Goal: Task Accomplishment & Management: Manage account settings

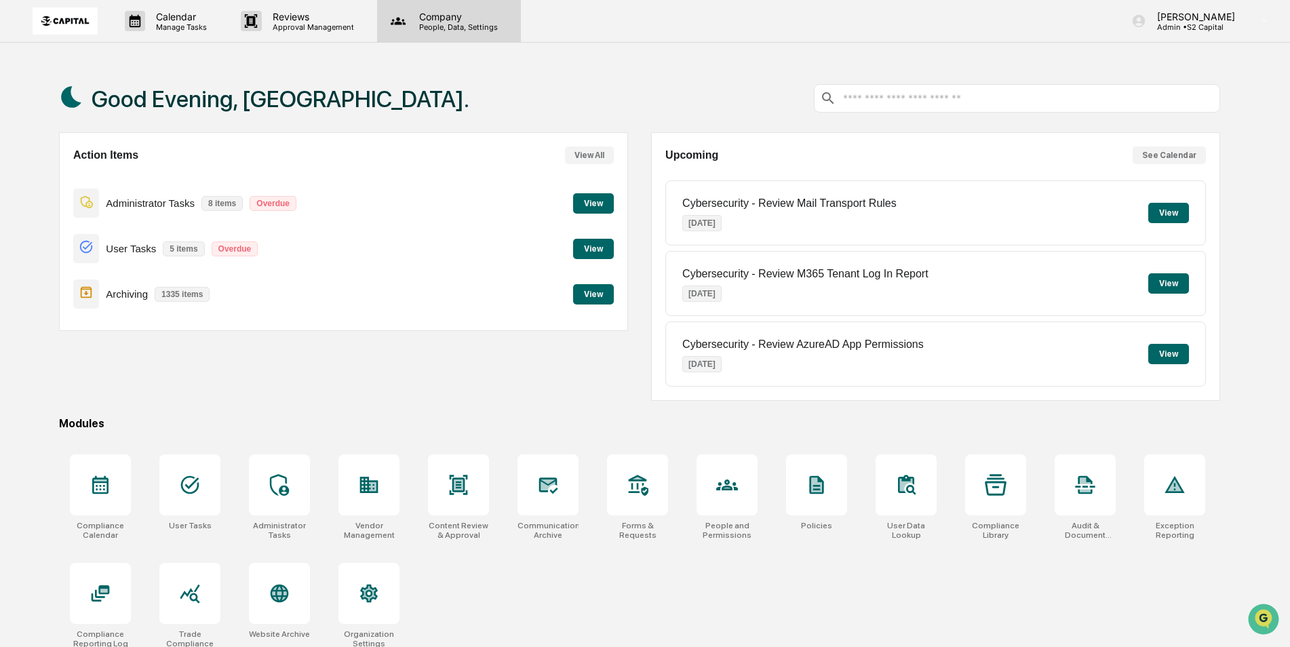
click at [444, 26] on p "People, Data, Settings" at bounding box center [456, 26] width 96 height 9
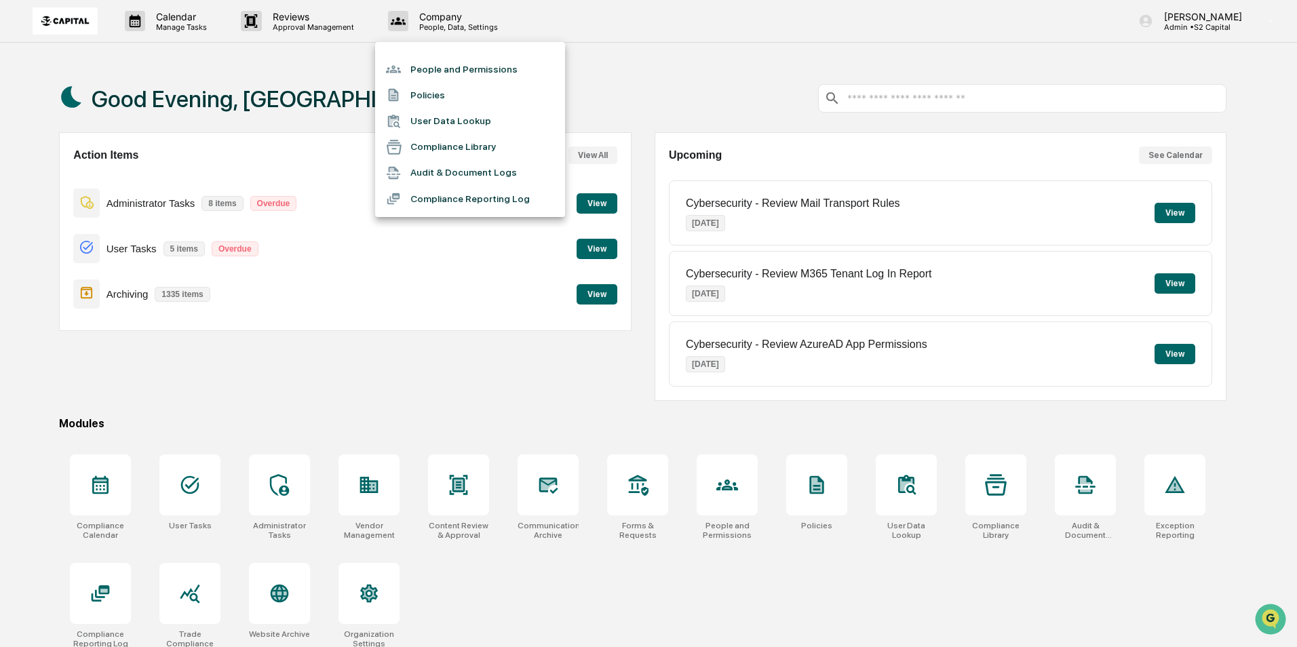
click at [345, 26] on div at bounding box center [648, 323] width 1297 height 647
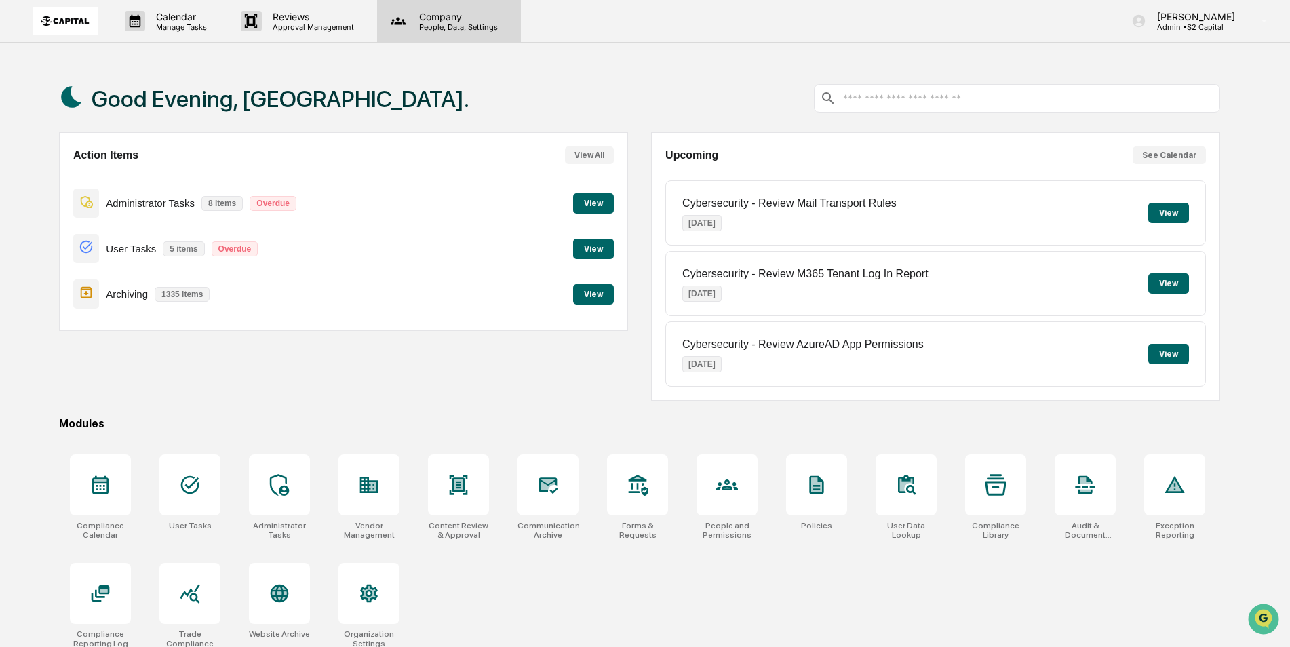
click at [431, 25] on p "People, Data, Settings" at bounding box center [456, 26] width 96 height 9
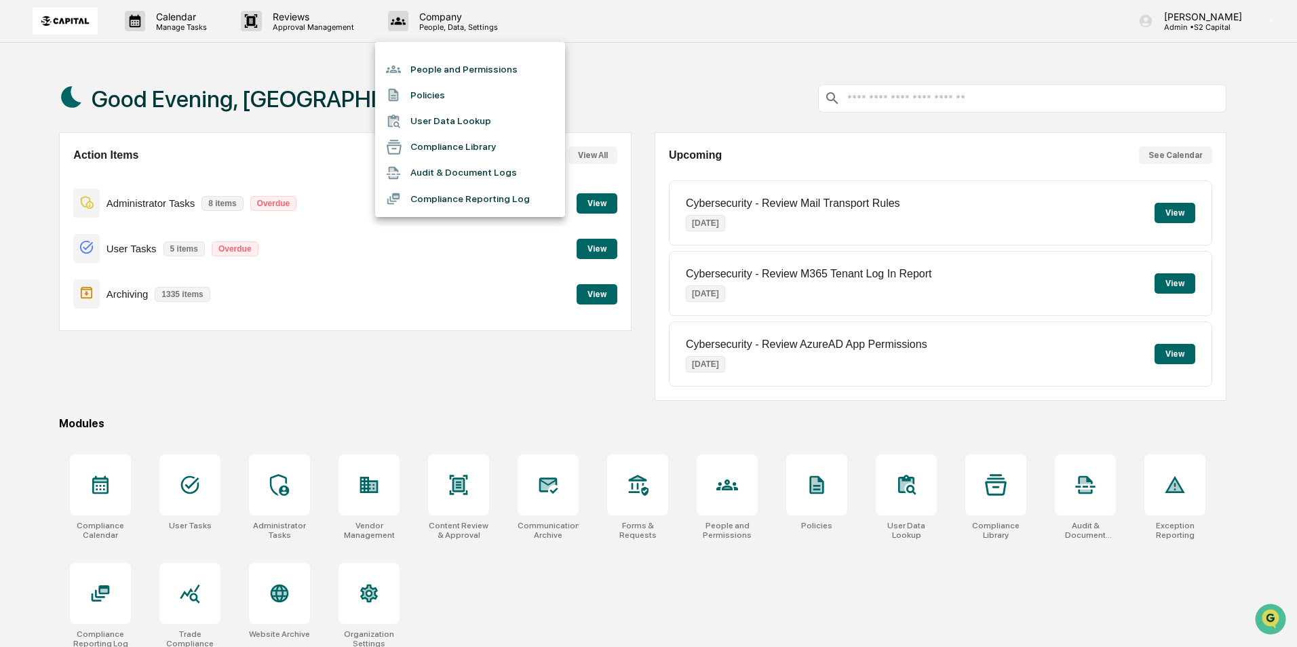
click at [199, 25] on div at bounding box center [648, 323] width 1297 height 647
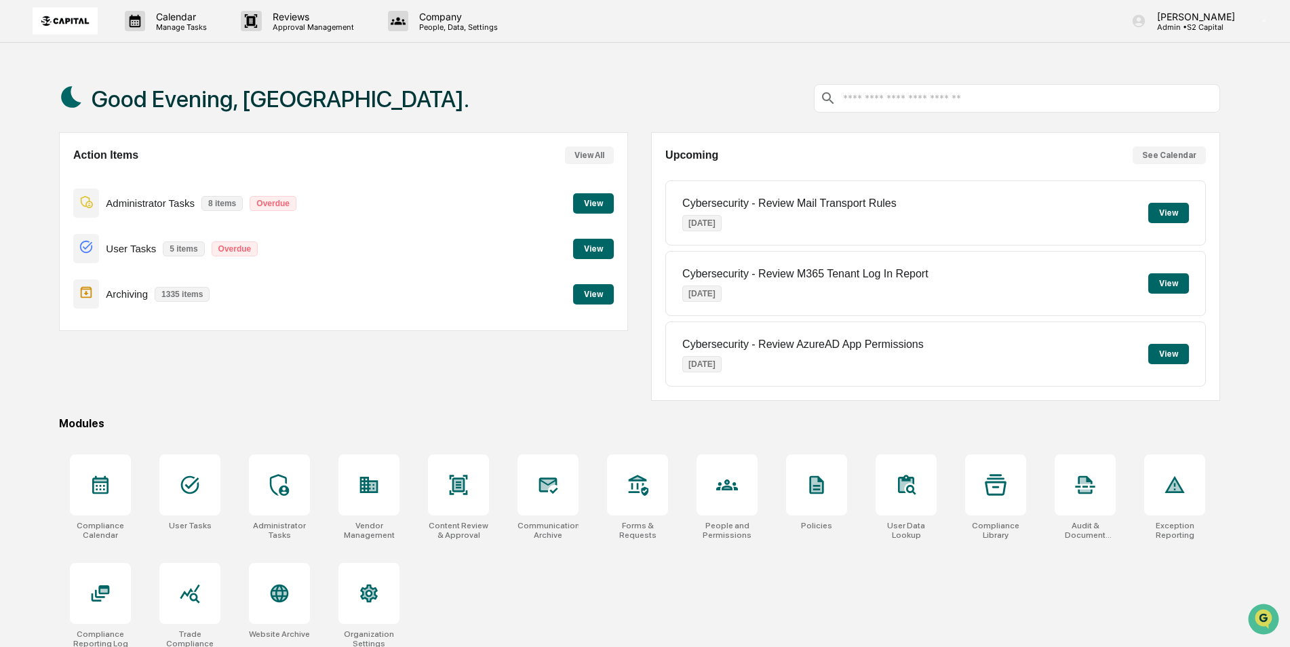
click at [174, 26] on p "Manage Tasks" at bounding box center [179, 26] width 69 height 9
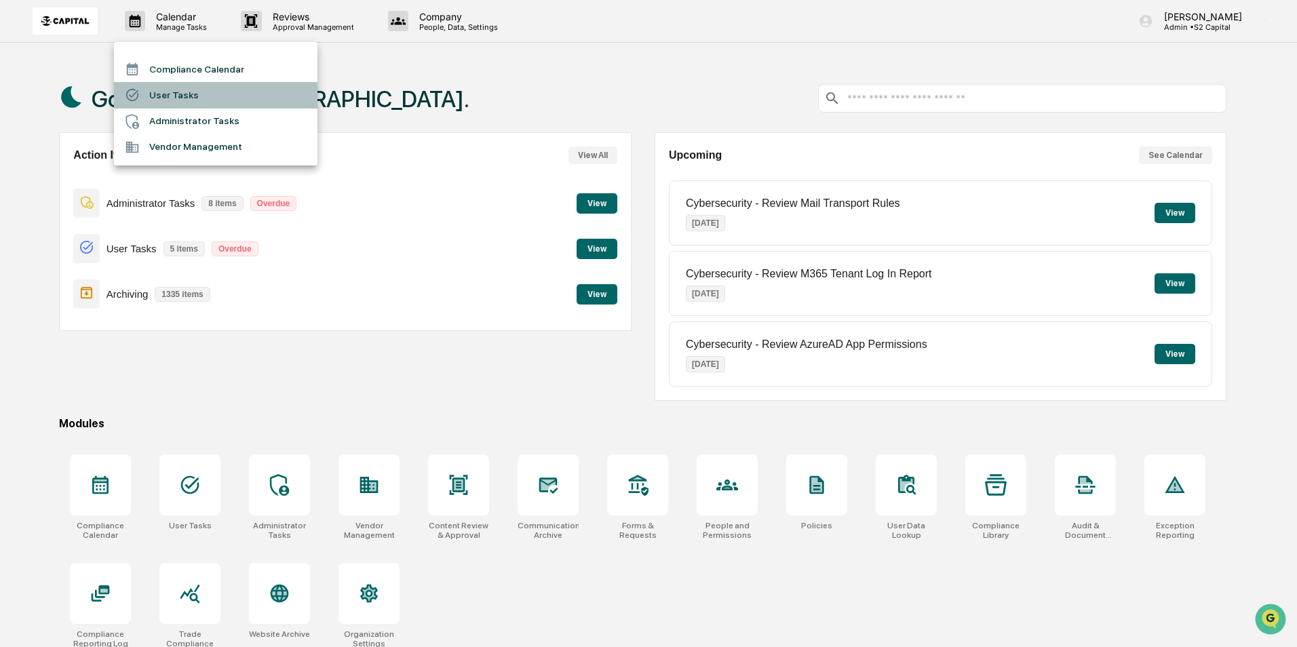
click at [189, 86] on li "User Tasks" at bounding box center [216, 95] width 204 height 26
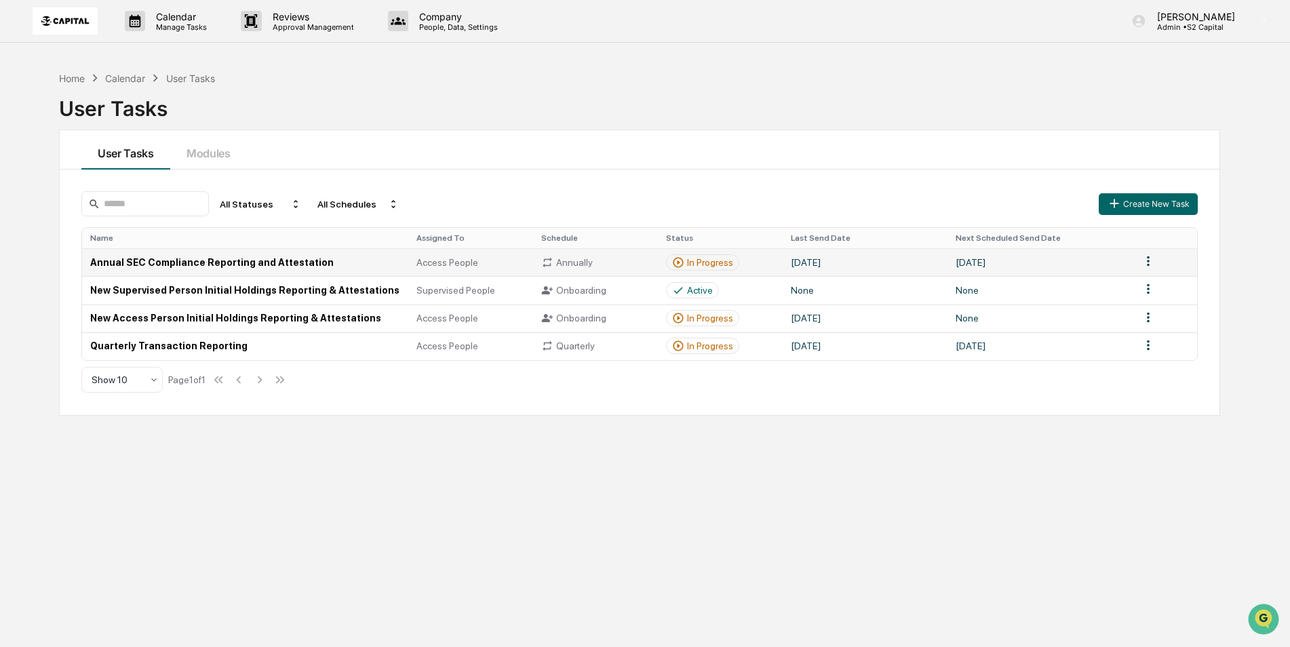
click at [267, 262] on td "Annual SEC Compliance Reporting and Attestation" at bounding box center [245, 262] width 326 height 28
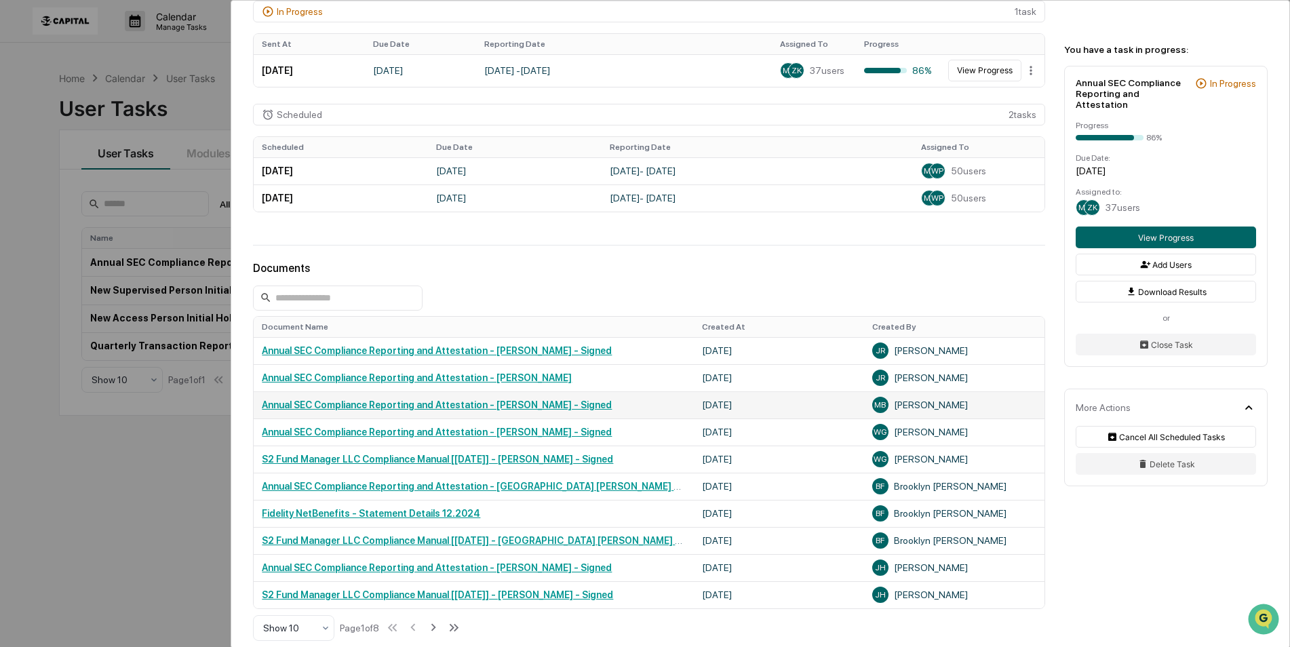
scroll to position [393, 0]
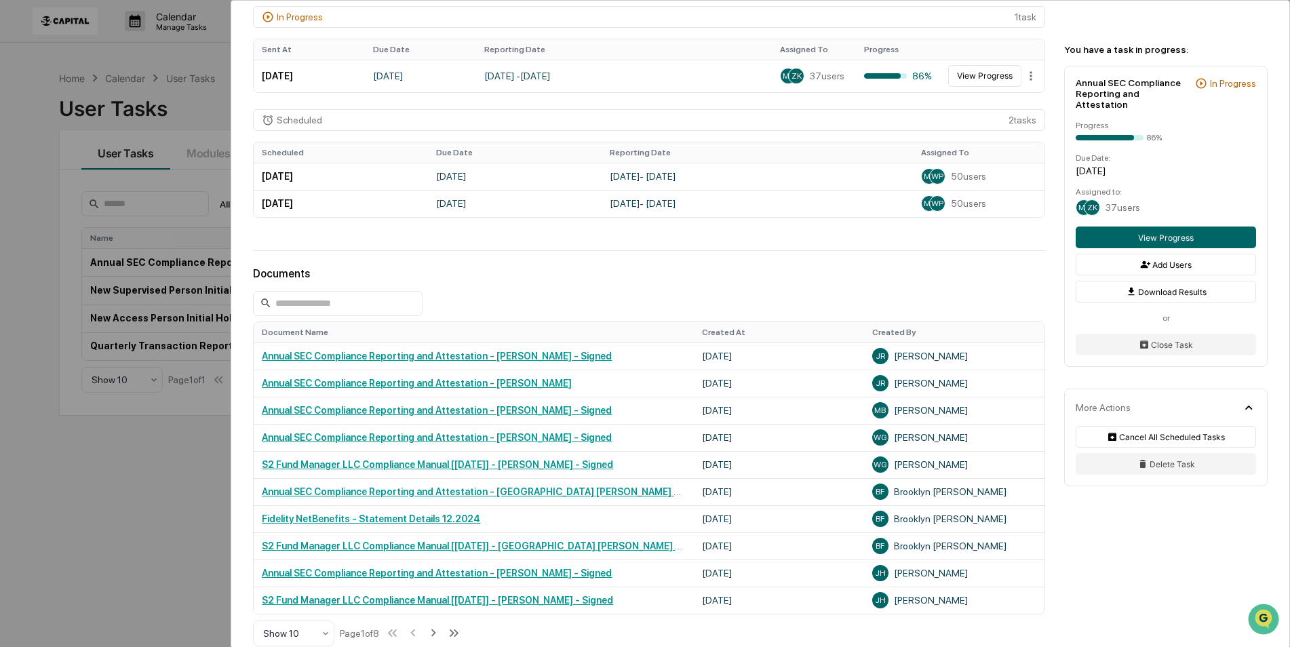
click at [195, 111] on div "User Tasks Annual SEC Compliance Reporting and Attestation Annual SEC Complianc…" at bounding box center [645, 323] width 1290 height 647
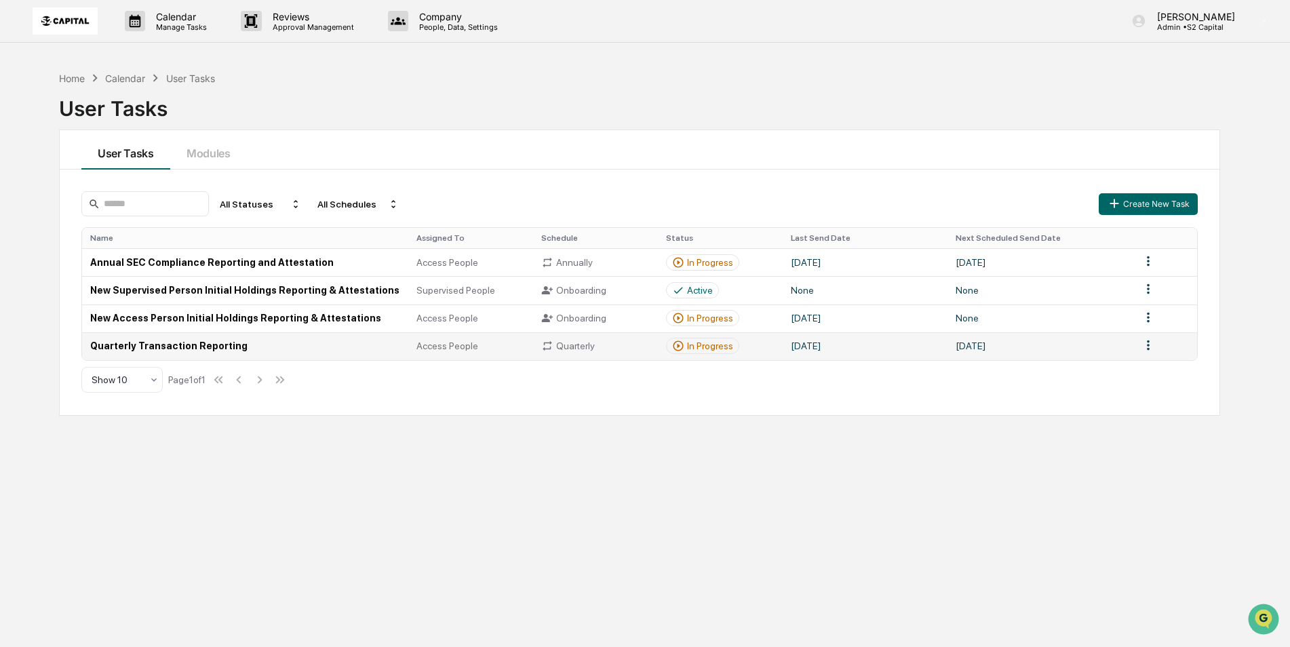
click at [306, 349] on td "Quarterly Transaction Reporting" at bounding box center [245, 346] width 326 height 28
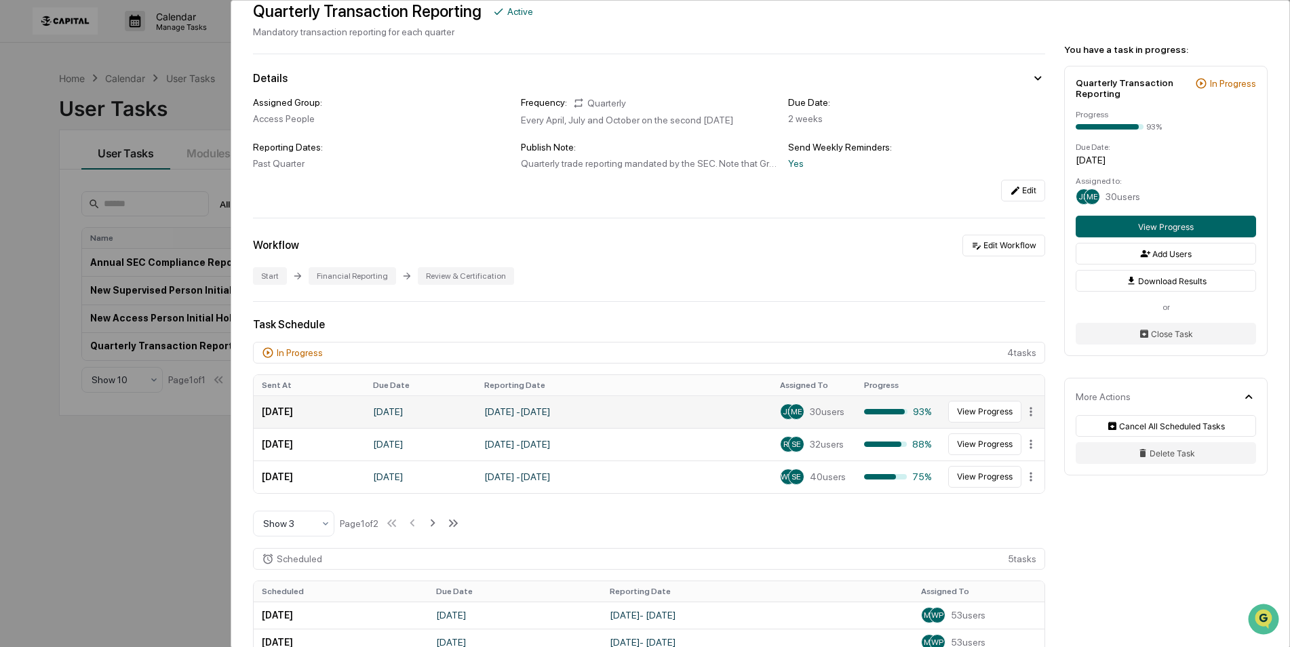
scroll to position [136, 0]
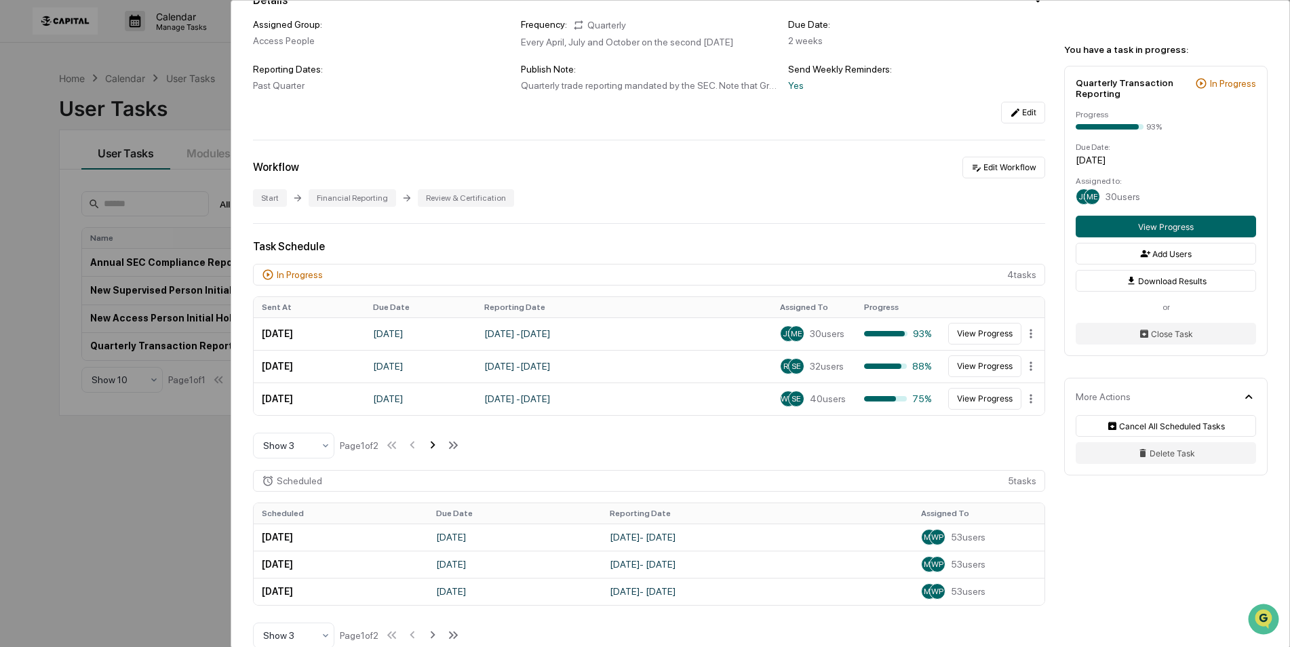
click at [432, 445] on icon at bounding box center [432, 445] width 15 height 15
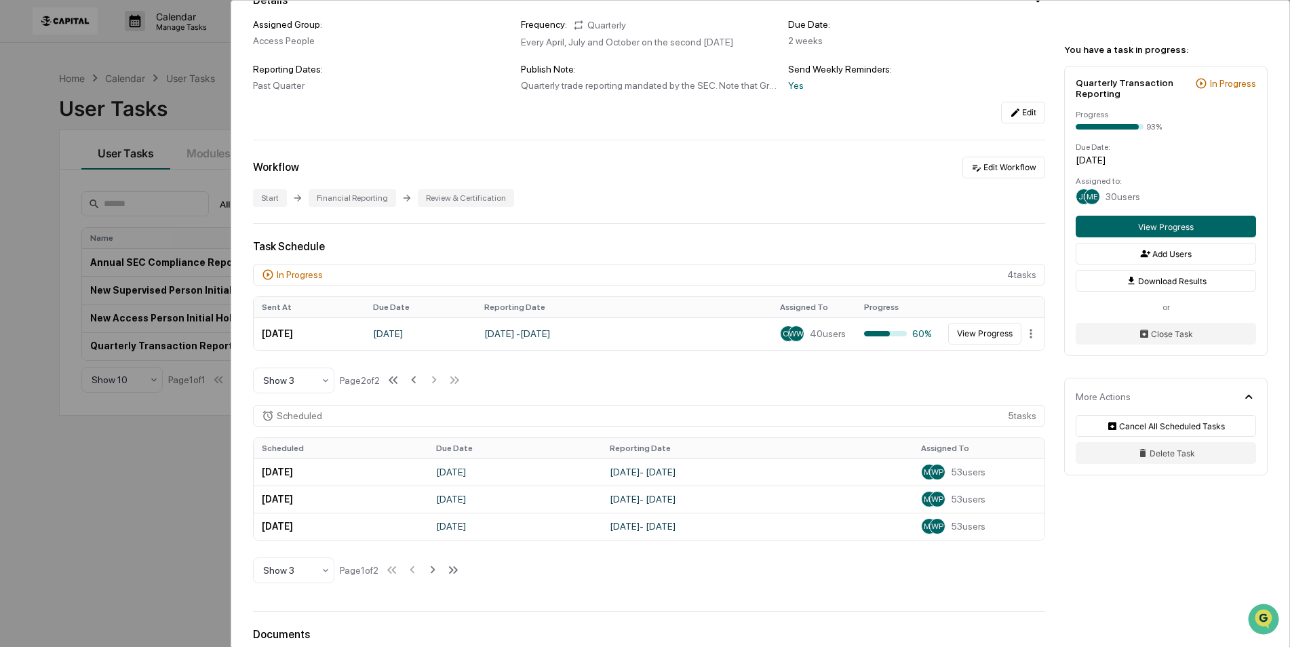
click at [546, 387] on div "In Progress 4 task s Sent At Due Date Reporting Date Assigned To Progress [DATE…" at bounding box center [649, 329] width 792 height 130
